Goal: Obtain resource: Download file/media

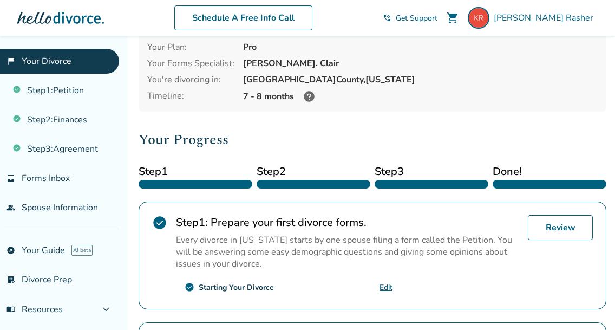
scroll to position [60, 0]
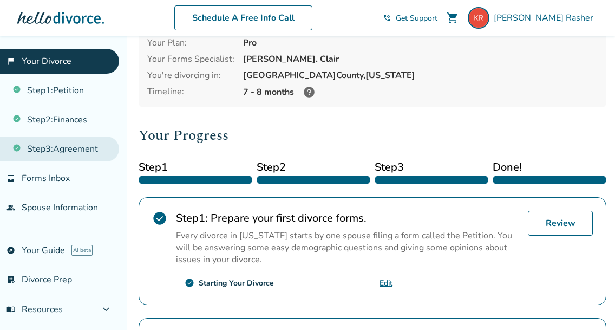
click at [64, 146] on link "Step 3 : Agreement" at bounding box center [59, 148] width 119 height 25
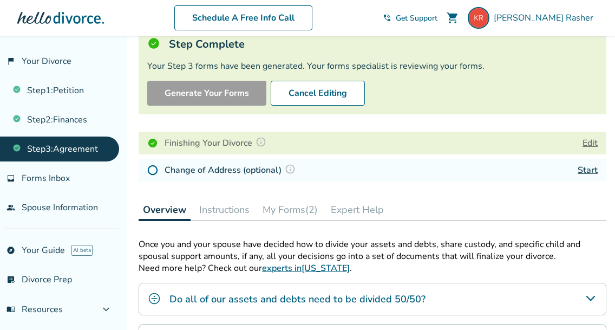
scroll to position [81, 0]
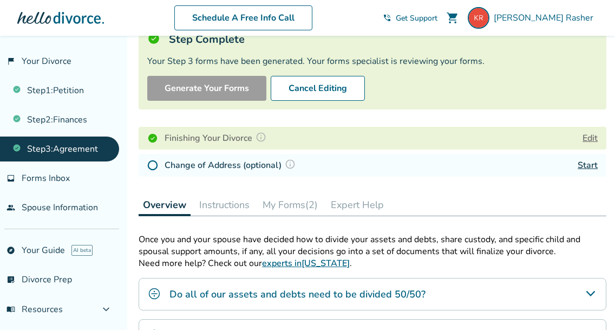
click at [303, 200] on button "My Forms (2)" at bounding box center [290, 205] width 64 height 22
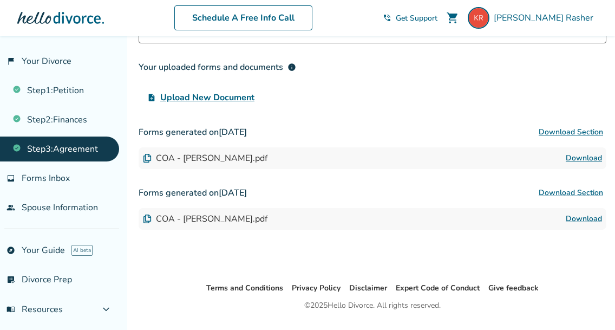
scroll to position [296, 0]
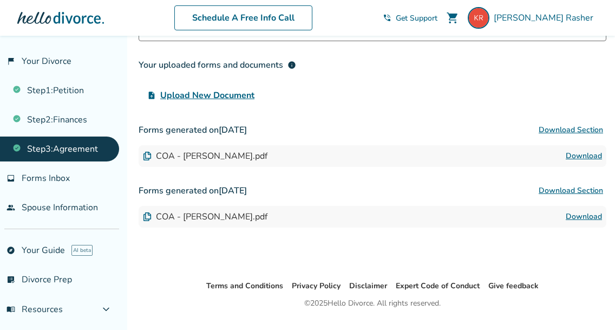
click at [589, 155] on link "Download" at bounding box center [584, 155] width 36 height 13
click at [579, 214] on link "Download" at bounding box center [584, 216] width 36 height 13
click at [575, 156] on link "Download" at bounding box center [584, 155] width 36 height 13
click at [591, 216] on link "Download" at bounding box center [584, 216] width 36 height 13
